Goal: Transaction & Acquisition: Purchase product/service

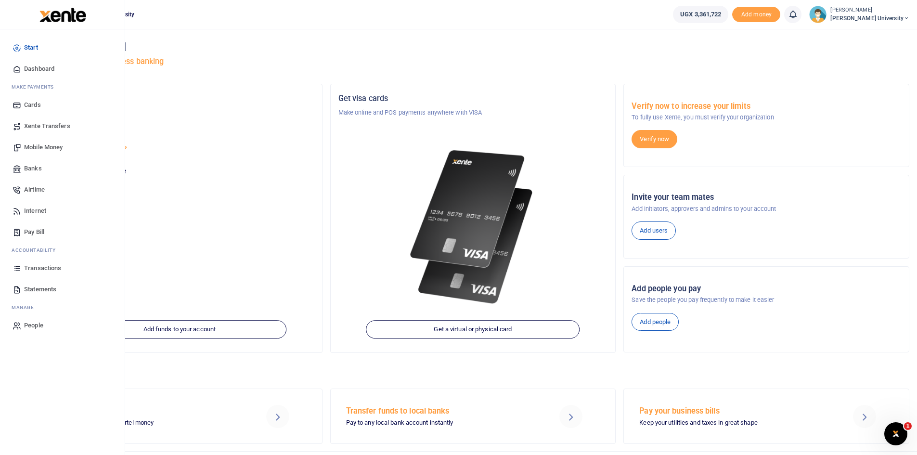
click at [52, 147] on span "Mobile Money" at bounding box center [43, 147] width 39 height 10
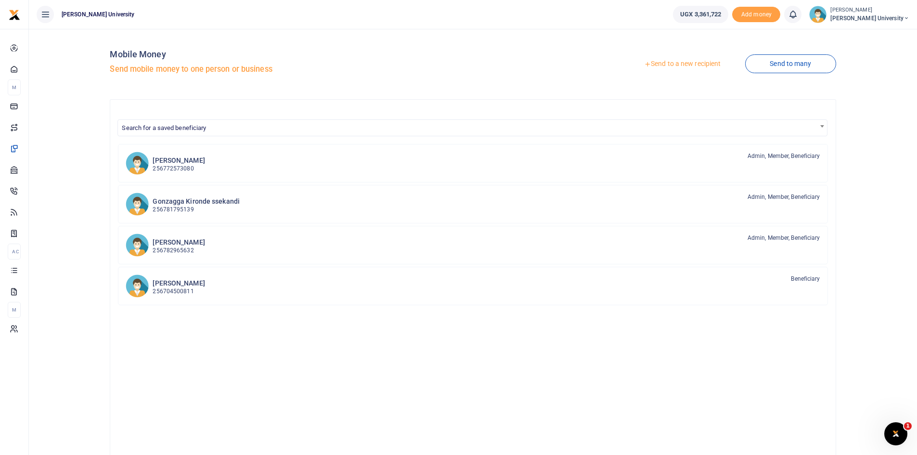
click at [673, 60] on link "Send to a new recipient" at bounding box center [683, 63] width 126 height 17
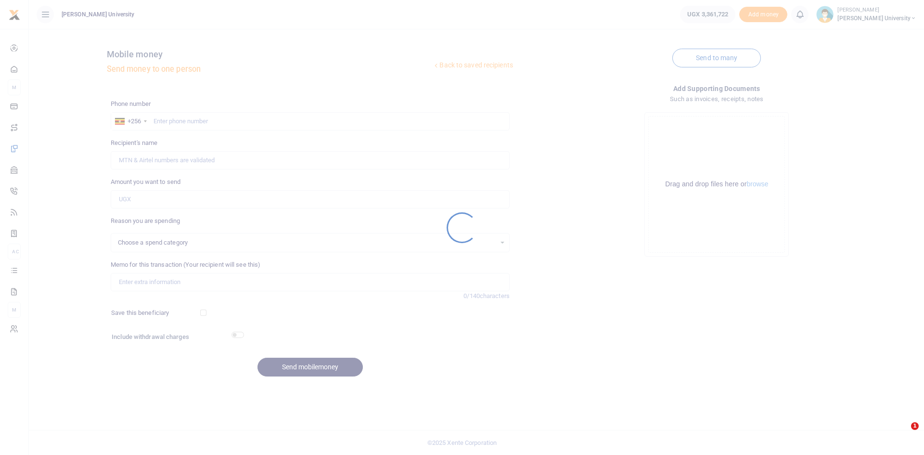
select select
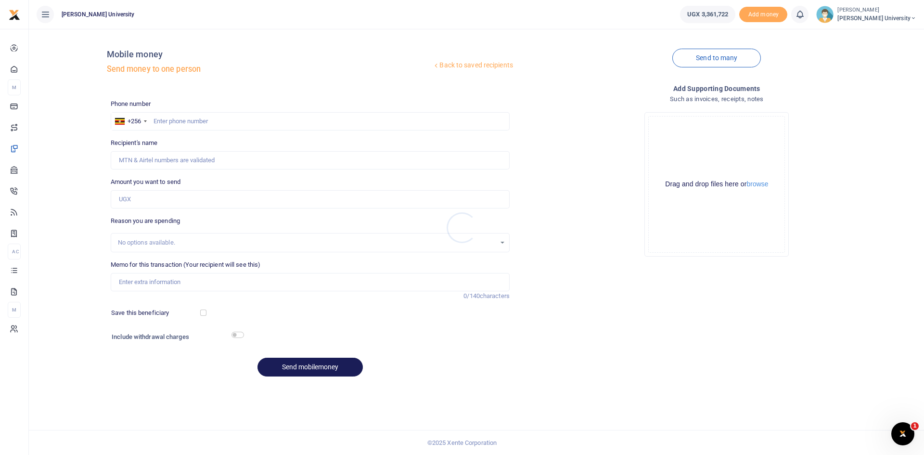
click at [161, 119] on div at bounding box center [462, 227] width 924 height 455
click at [165, 118] on input "text" at bounding box center [310, 121] width 399 height 18
type input "0772525965"
type input "[PERSON_NAME]"
type input "0772525965"
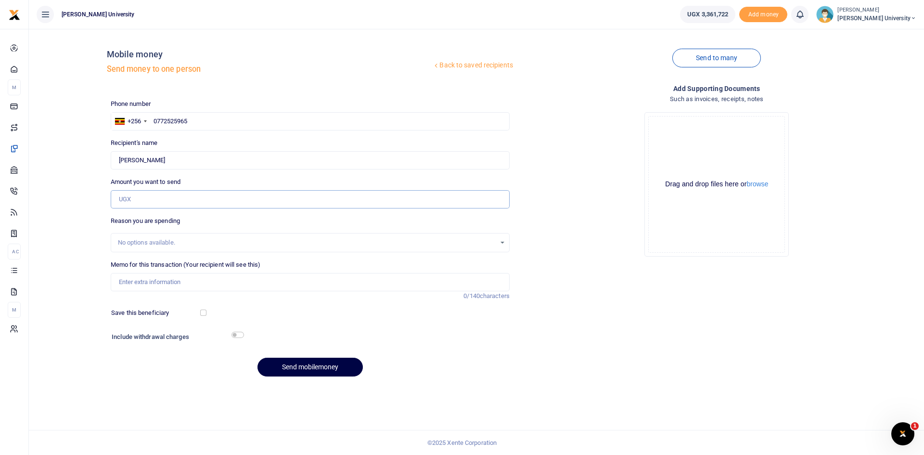
click at [129, 197] on input "Amount you want to send" at bounding box center [310, 199] width 399 height 18
type input "500,000"
click at [126, 282] on input "Memo for this transaction (Your recipient will see this)" at bounding box center [310, 282] width 399 height 18
click at [357, 281] on input "Novelty agencies handling and clearing fees during the importation of Graduatio…" at bounding box center [310, 282] width 399 height 18
click at [425, 281] on input "Novelty agencies handling and clearing fees during the importation of Graduatio…" at bounding box center [310, 282] width 399 height 18
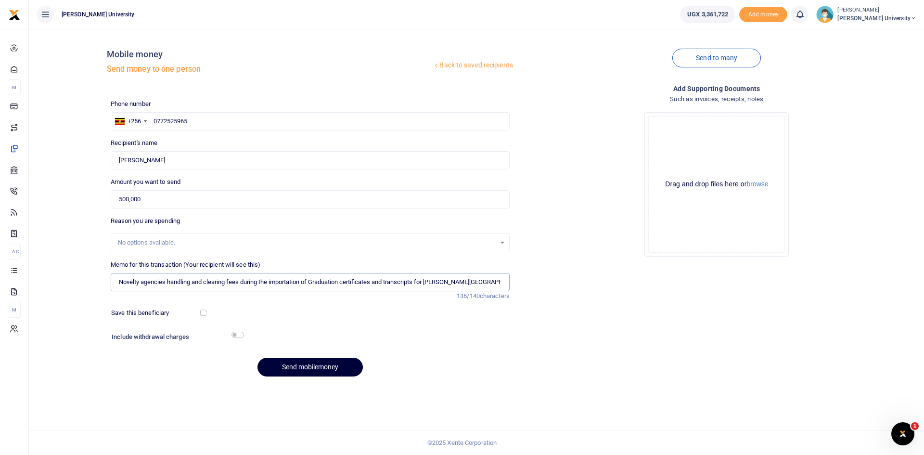
type input "Novelty agencies handling and clearing fees during the importation of Graduatio…"
click at [310, 369] on button "Send mobilemoney" at bounding box center [310, 367] width 105 height 19
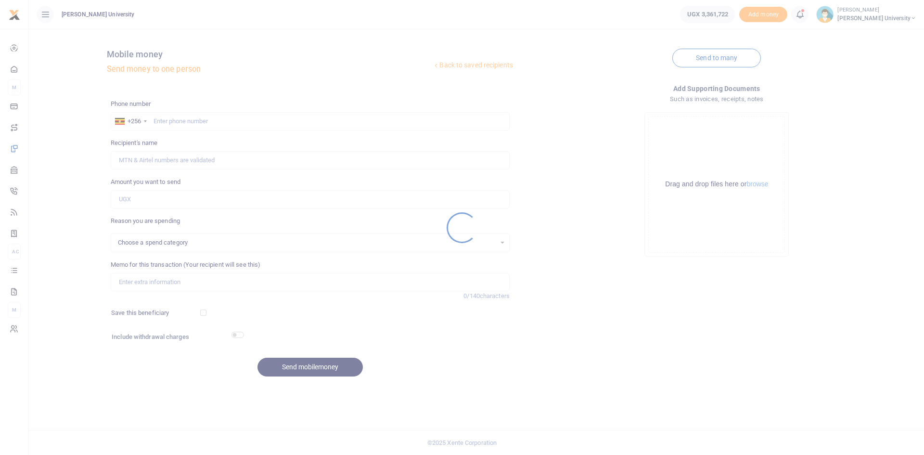
select select
